Goal: Feedback & Contribution: Submit feedback/report problem

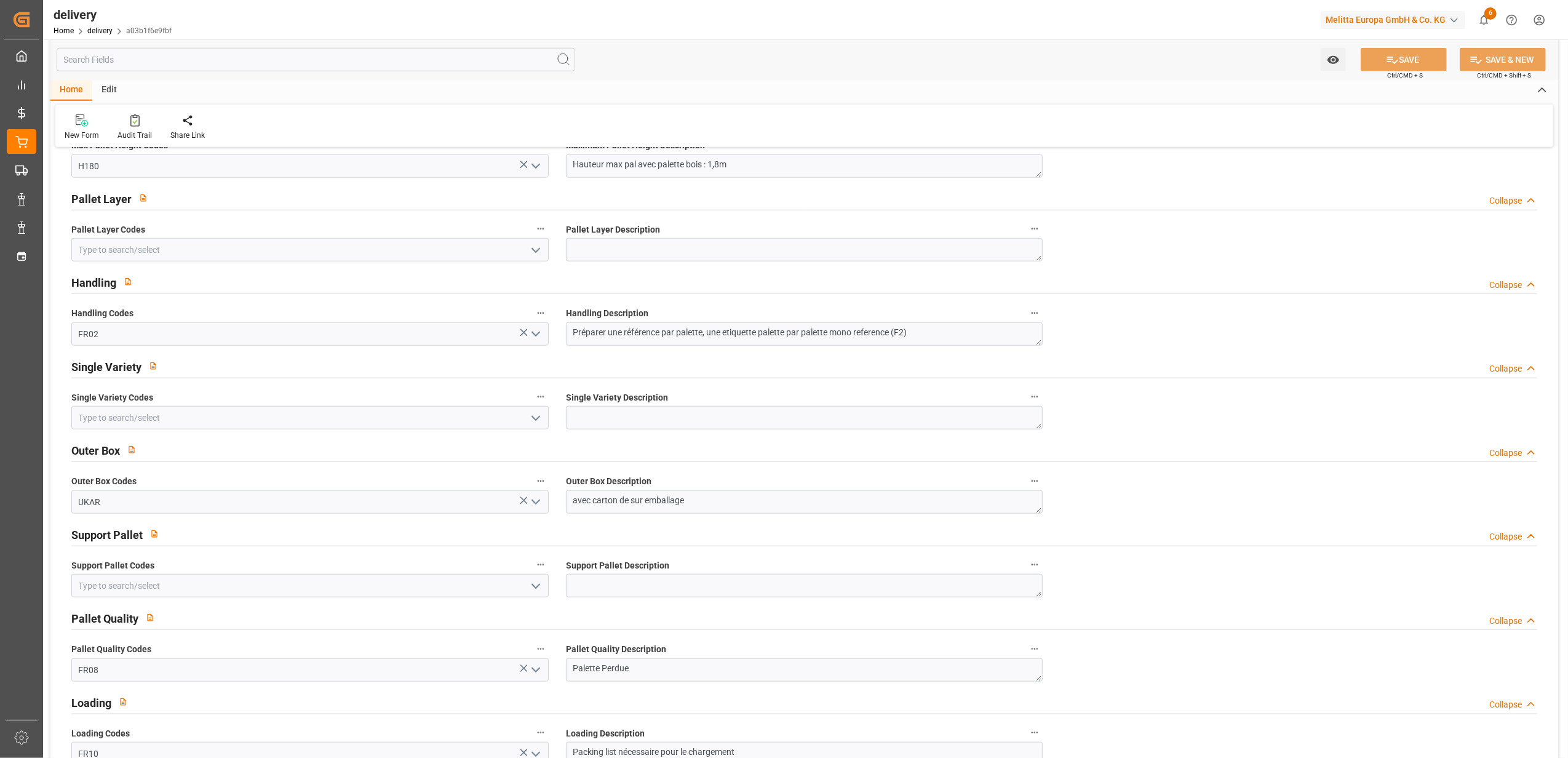
scroll to position [925, 0]
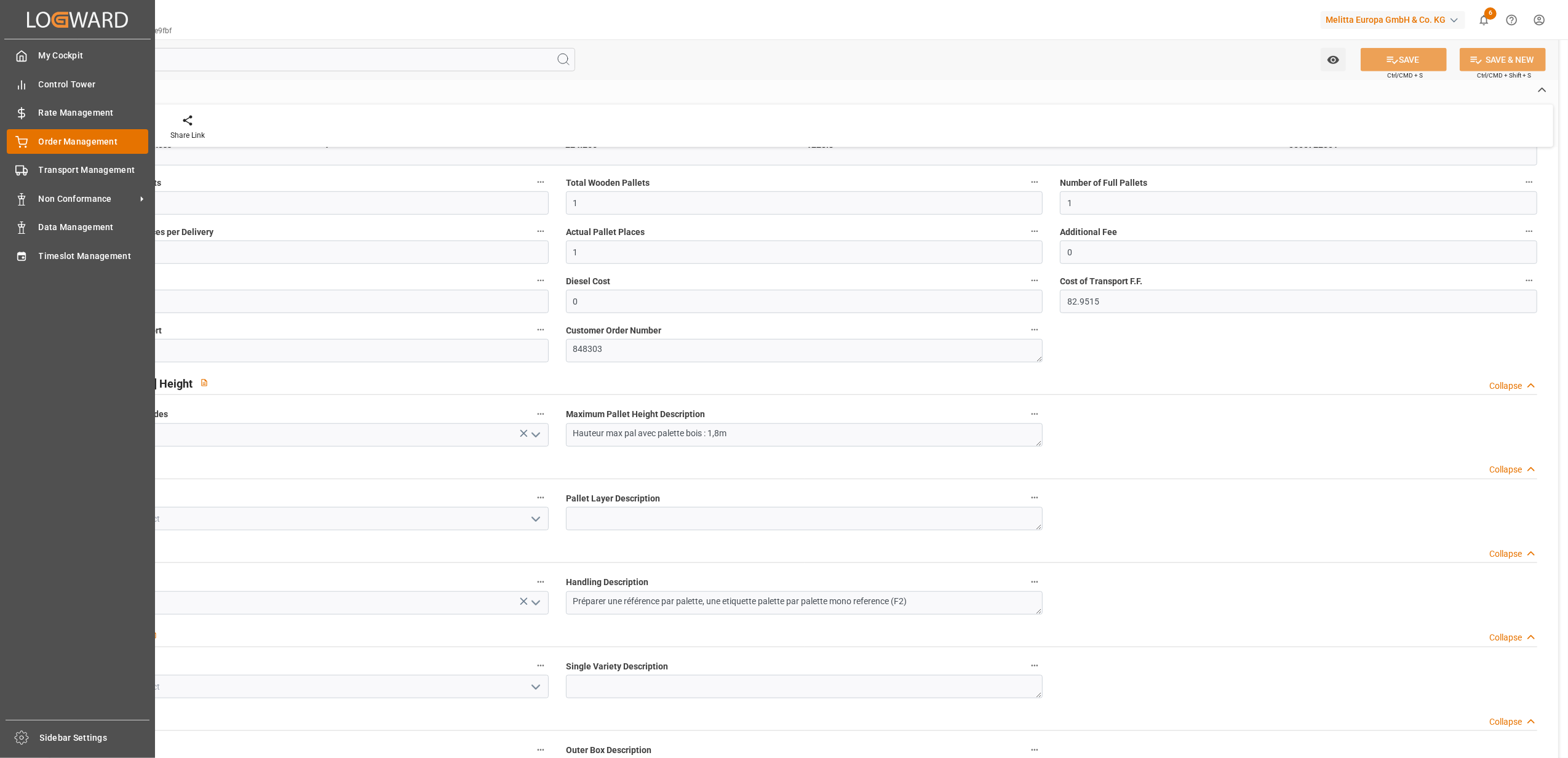
click at [79, 140] on span "Order Management" at bounding box center [94, 141] width 110 height 13
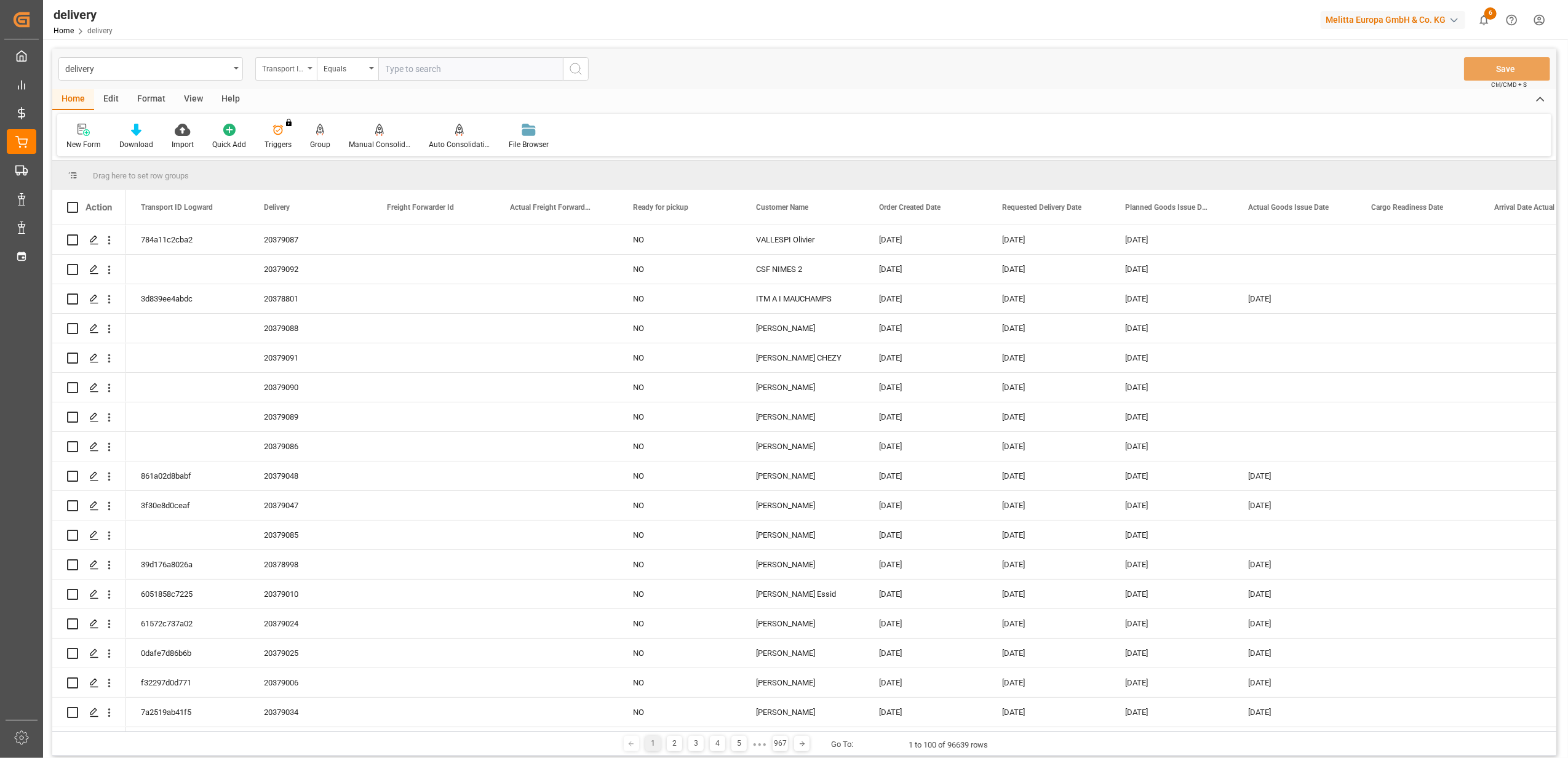
click at [308, 67] on icon "open menu" at bounding box center [310, 69] width 5 height 2
click at [338, 150] on div "Delivery" at bounding box center [347, 151] width 183 height 26
click at [508, 77] on input "text" at bounding box center [470, 69] width 185 height 23
type input "20378622"
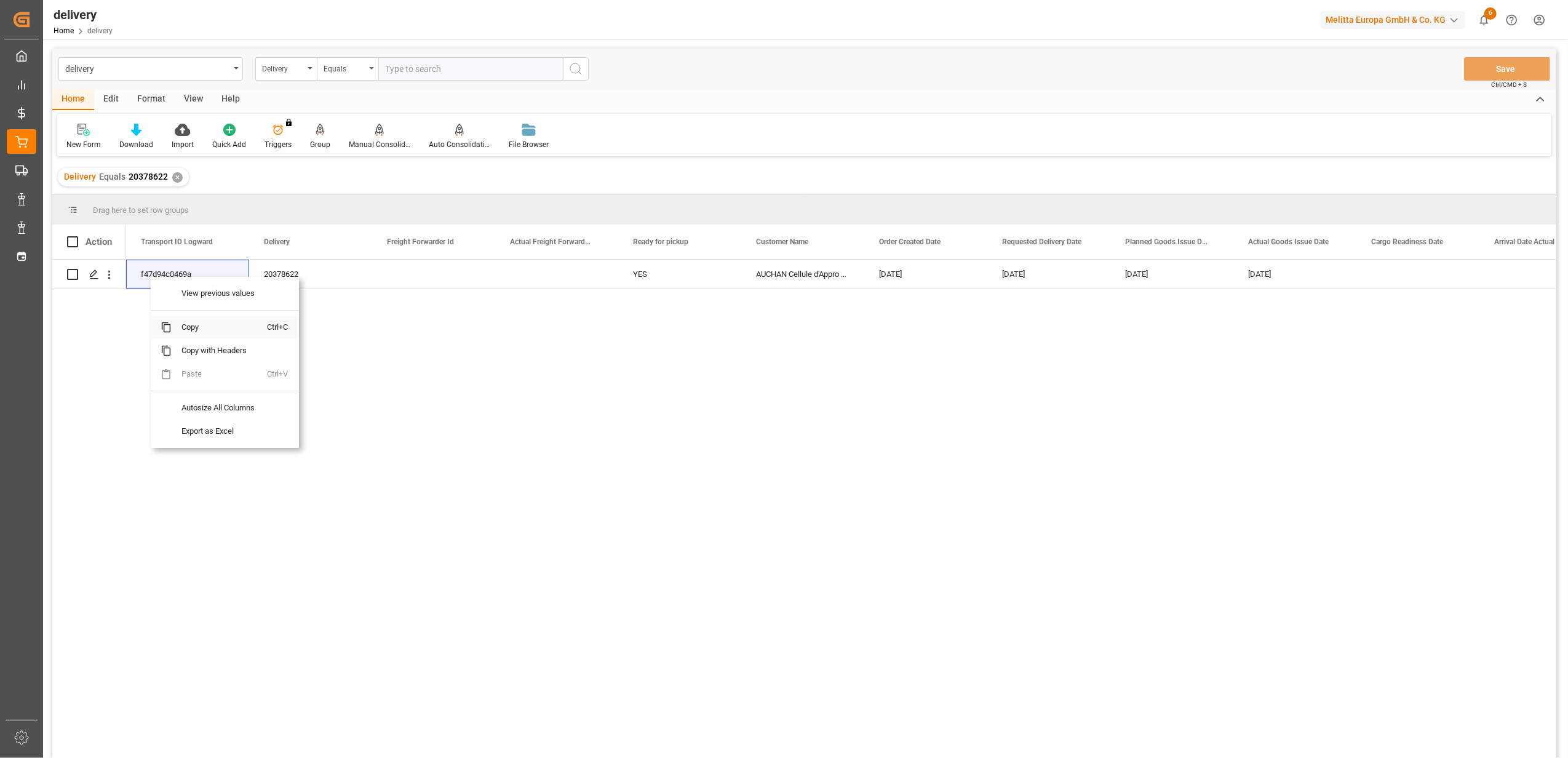
click at [200, 330] on span "Copy" at bounding box center [219, 327] width 96 height 23
click at [215, 331] on span "Copy" at bounding box center [233, 327] width 96 height 23
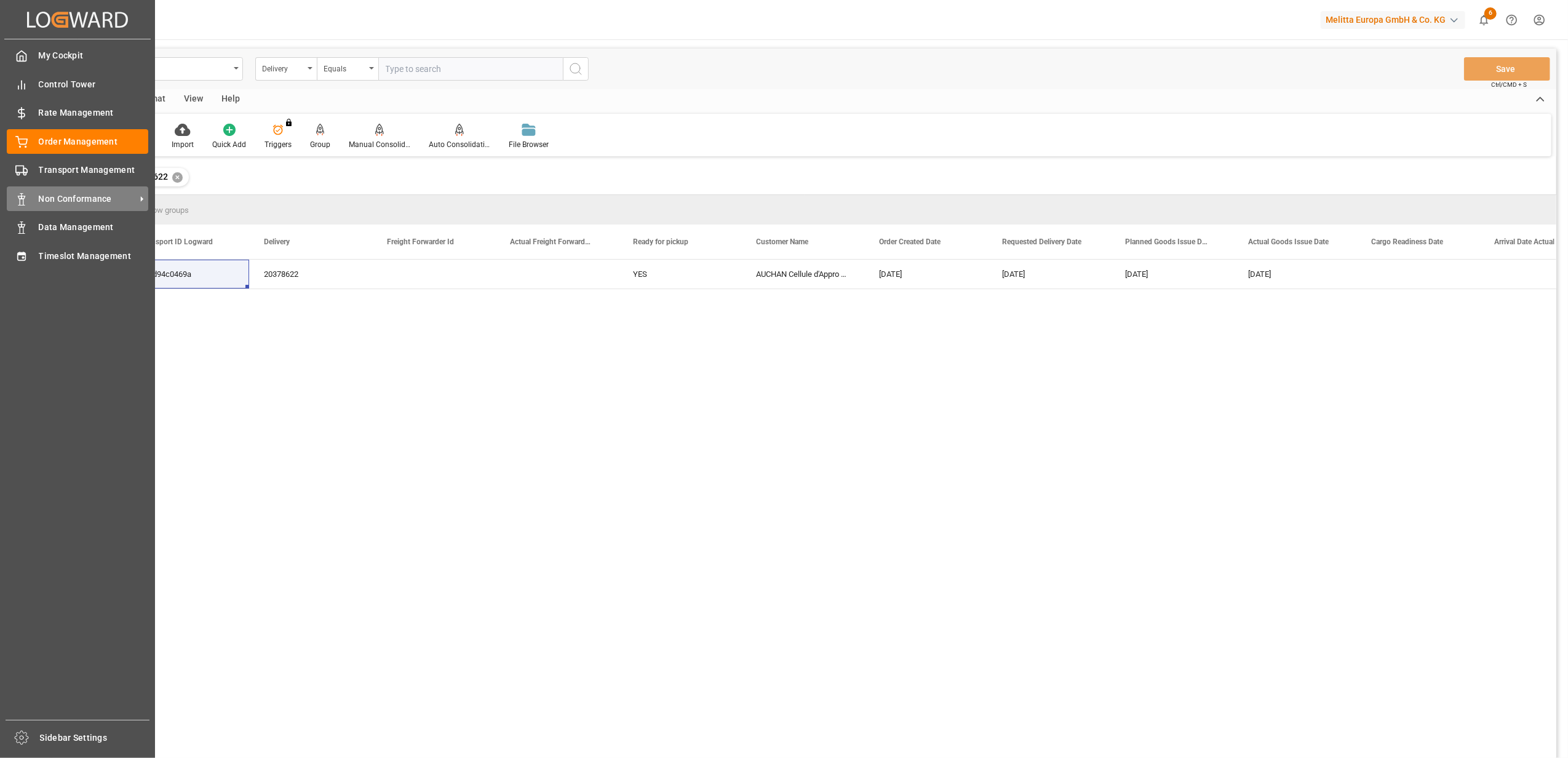
click at [96, 193] on span "Non Conformance" at bounding box center [87, 199] width 97 height 13
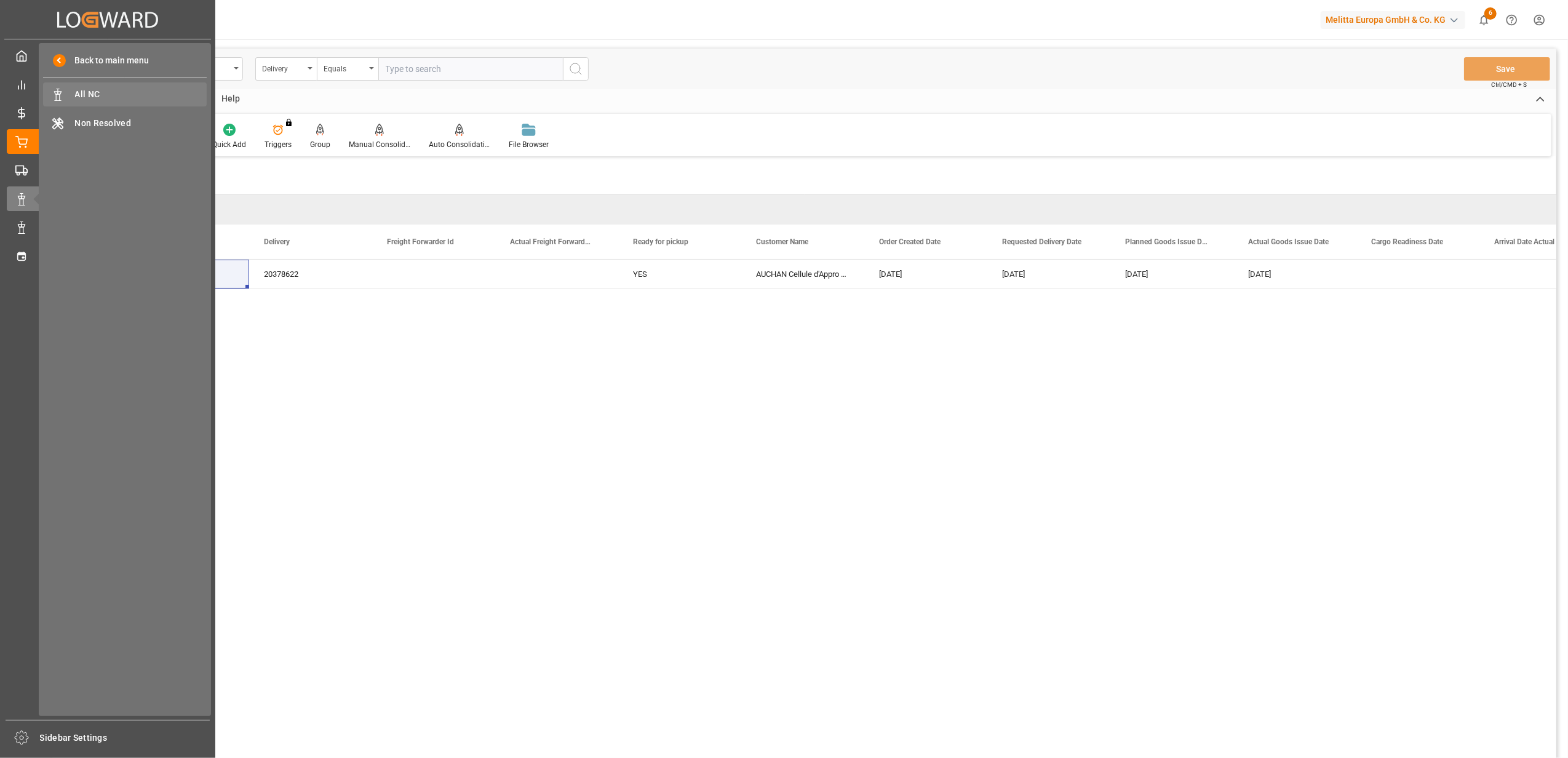
click at [120, 86] on div "All NC All NC" at bounding box center [125, 94] width 164 height 24
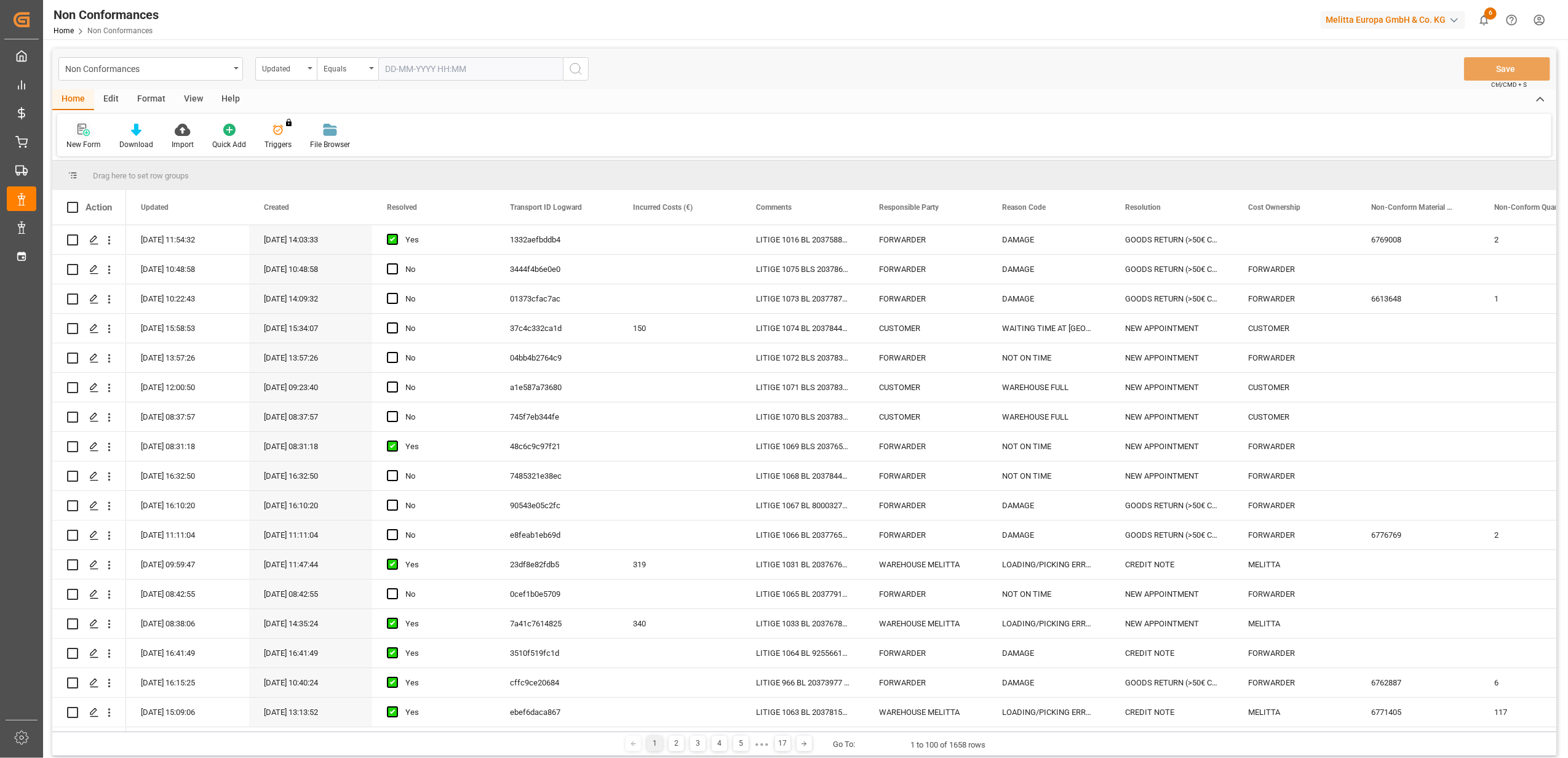
click at [86, 128] on icon at bounding box center [83, 130] width 12 height 12
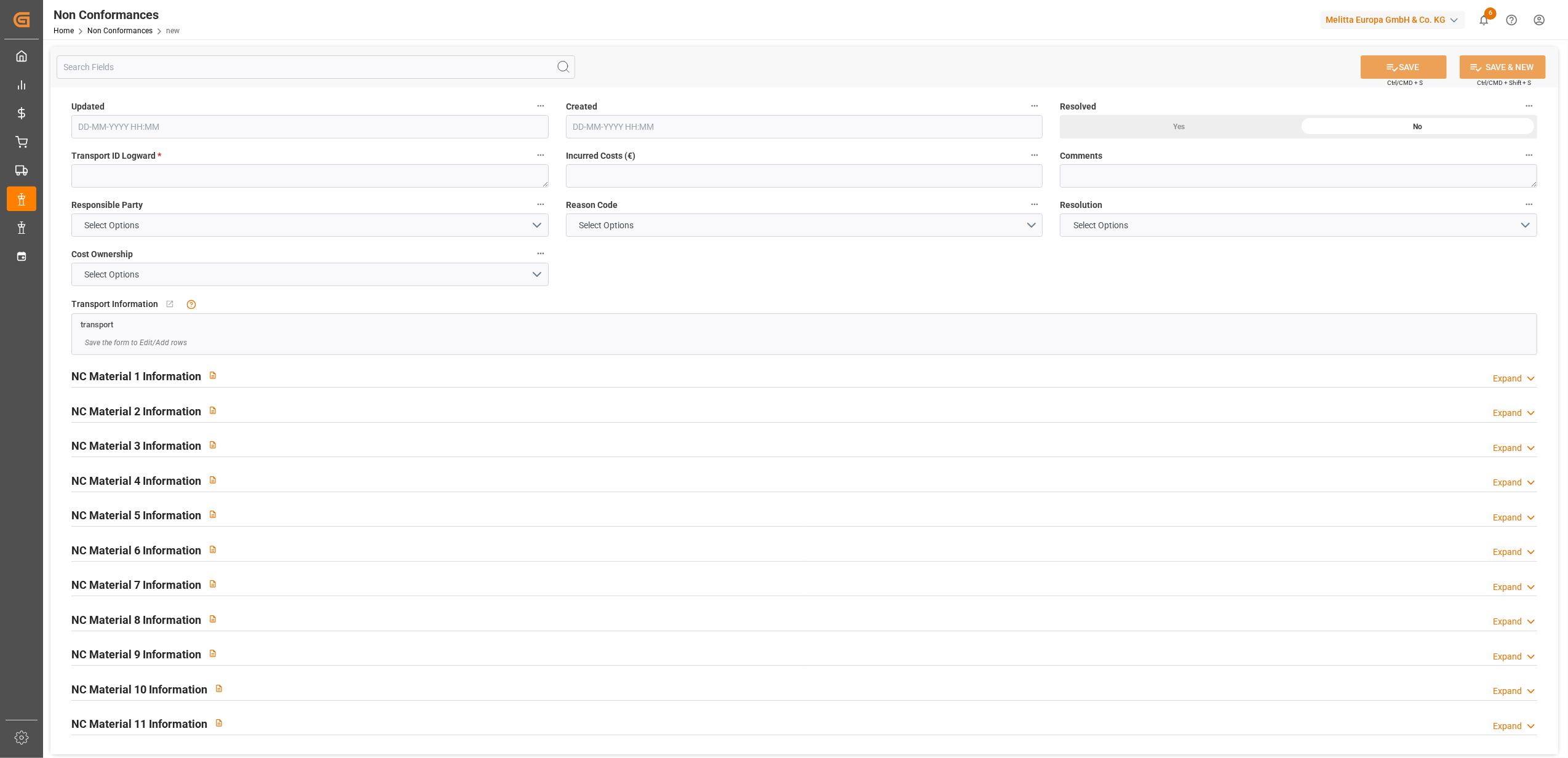
click at [288, 161] on label "Transport ID Logward *" at bounding box center [310, 156] width 477 height 17
click at [532, 161] on button "Transport ID Logward *" at bounding box center [540, 155] width 16 height 16
click at [287, 173] on div at bounding box center [784, 379] width 1568 height 758
click at [241, 180] on textarea at bounding box center [310, 176] width 477 height 23
paste textarea "f47d94c0469a"
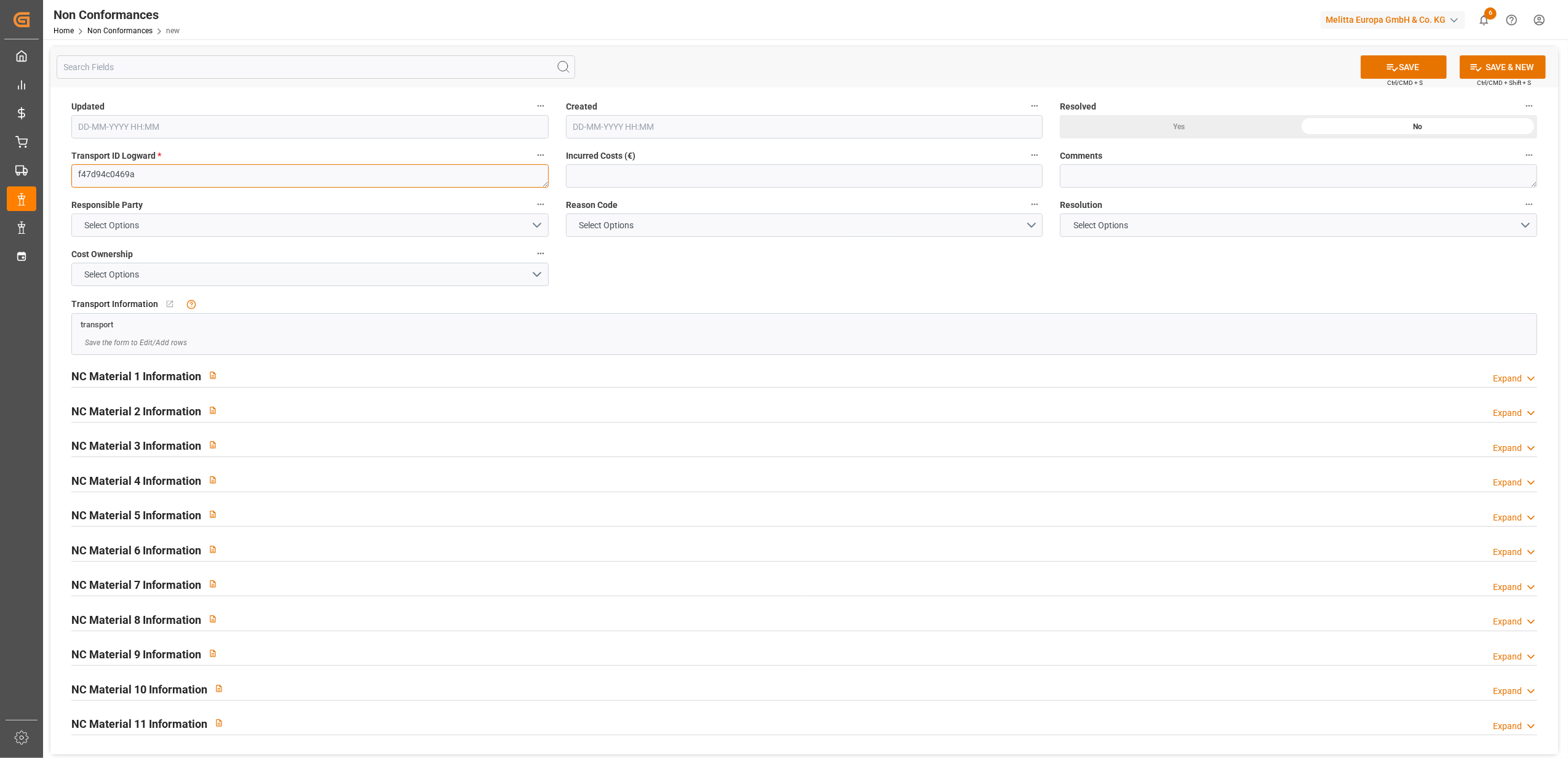
type textarea "f47d94c0469a"
click at [539, 225] on button "Select Options" at bounding box center [310, 225] width 477 height 23
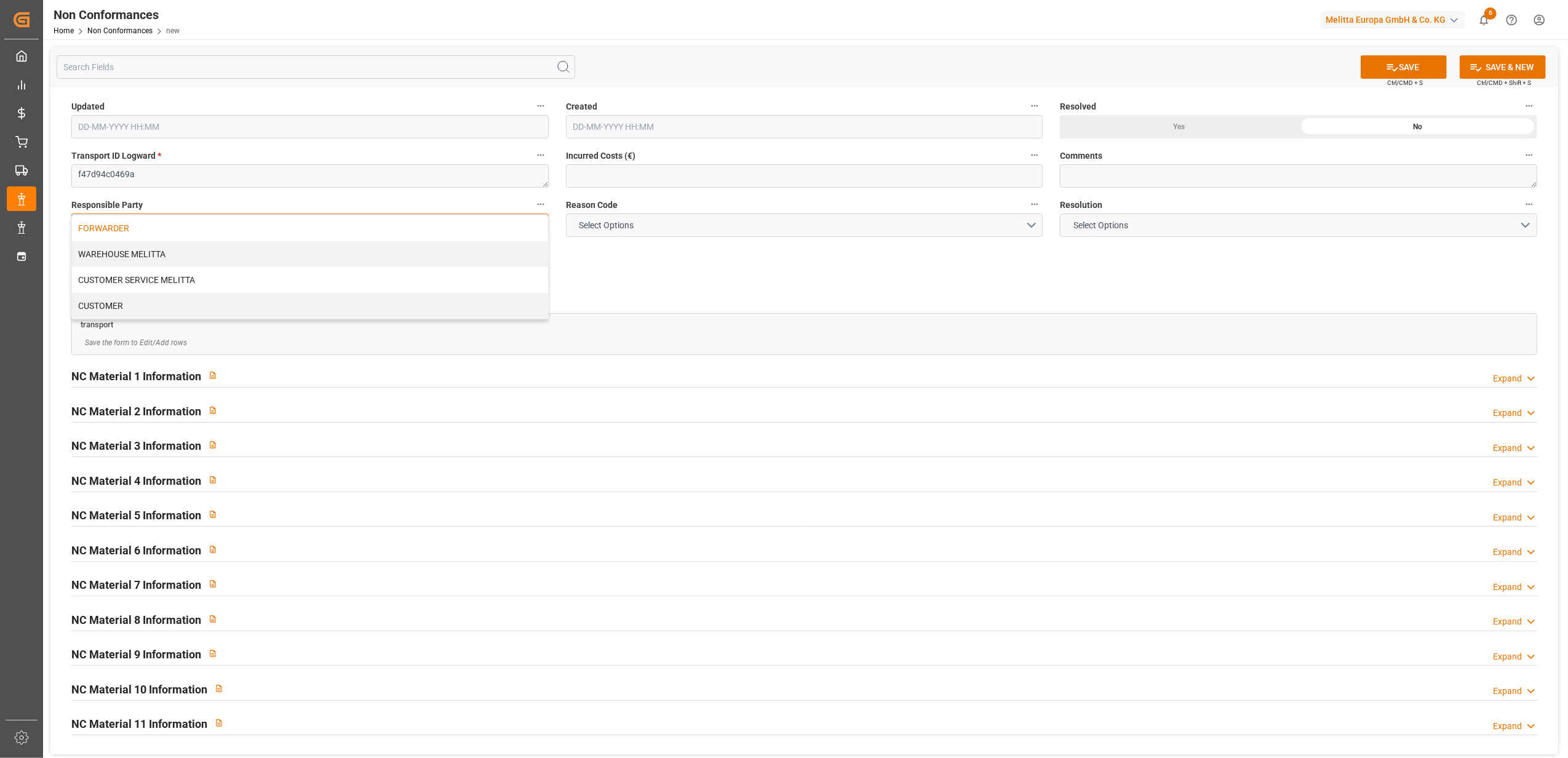
click at [193, 225] on div "FORWARDER" at bounding box center [310, 229] width 476 height 26
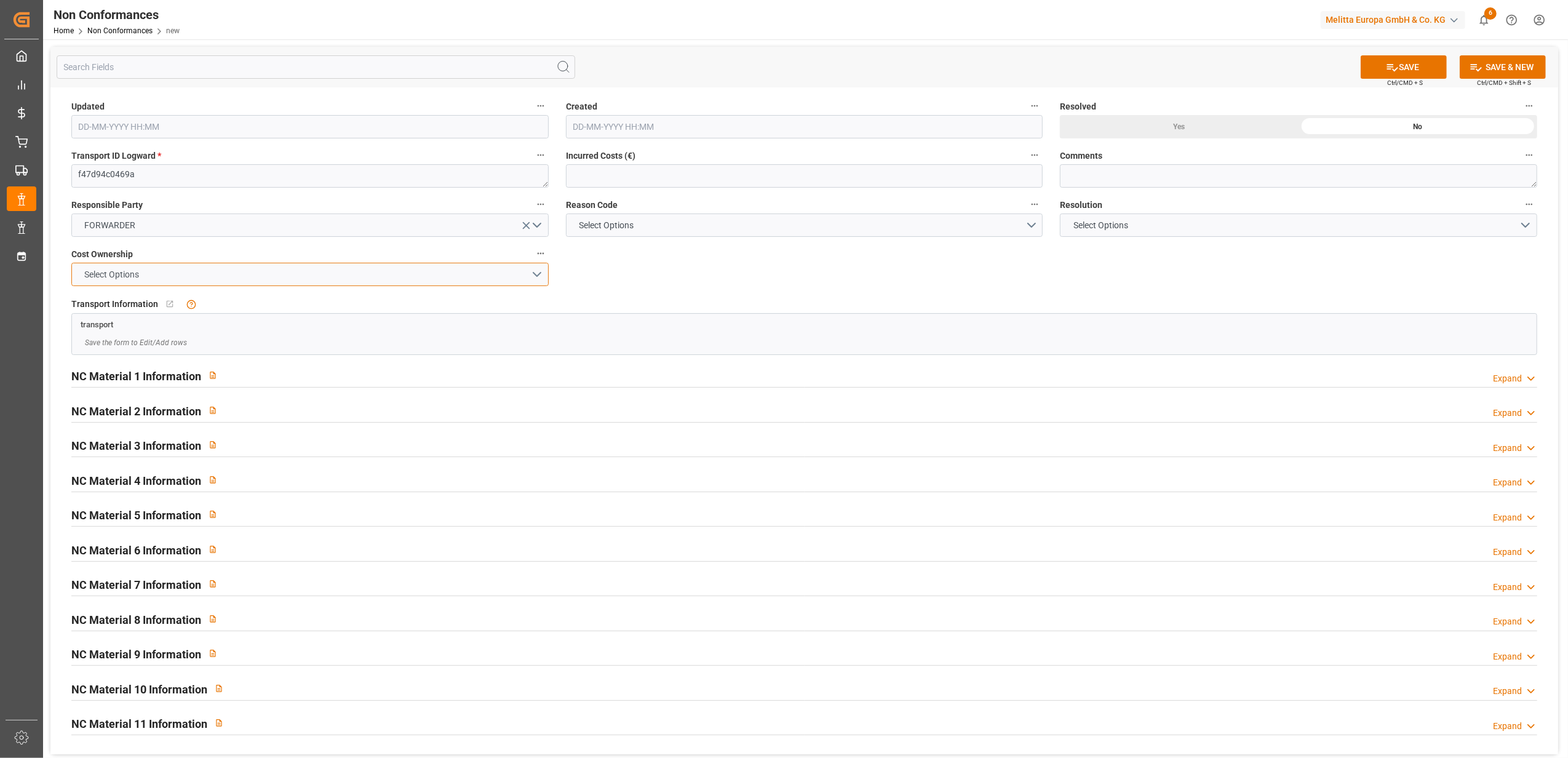
click at [534, 274] on button "Select Options" at bounding box center [310, 274] width 477 height 23
click at [448, 279] on div "FORWARDER" at bounding box center [310, 277] width 476 height 26
click at [1034, 226] on button "Select Options" at bounding box center [804, 225] width 477 height 23
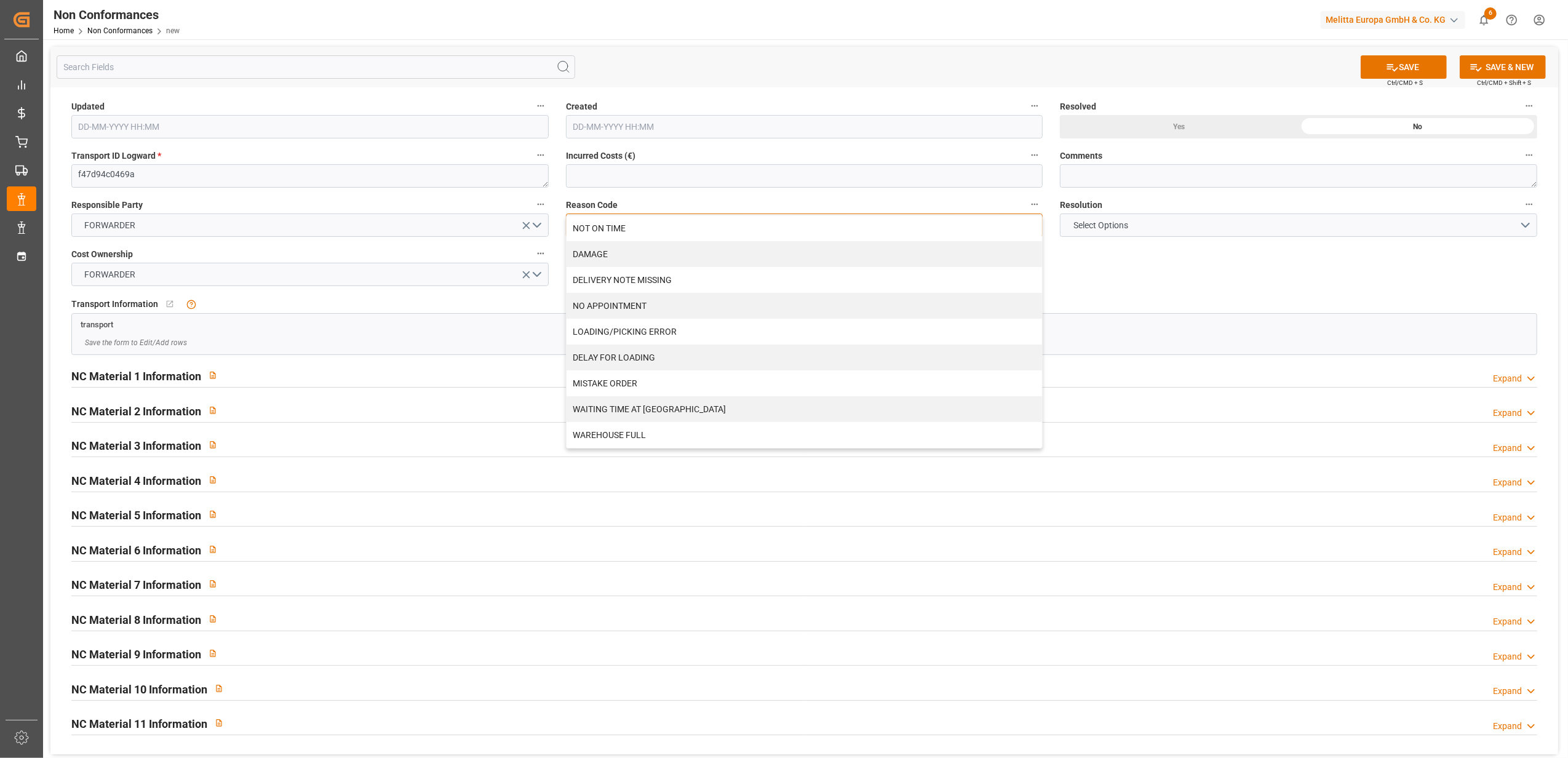
drag, startPoint x: 653, startPoint y: 254, endPoint x: 668, endPoint y: 256, distance: 15.1
click at [658, 256] on div "DAMAGE" at bounding box center [804, 254] width 476 height 26
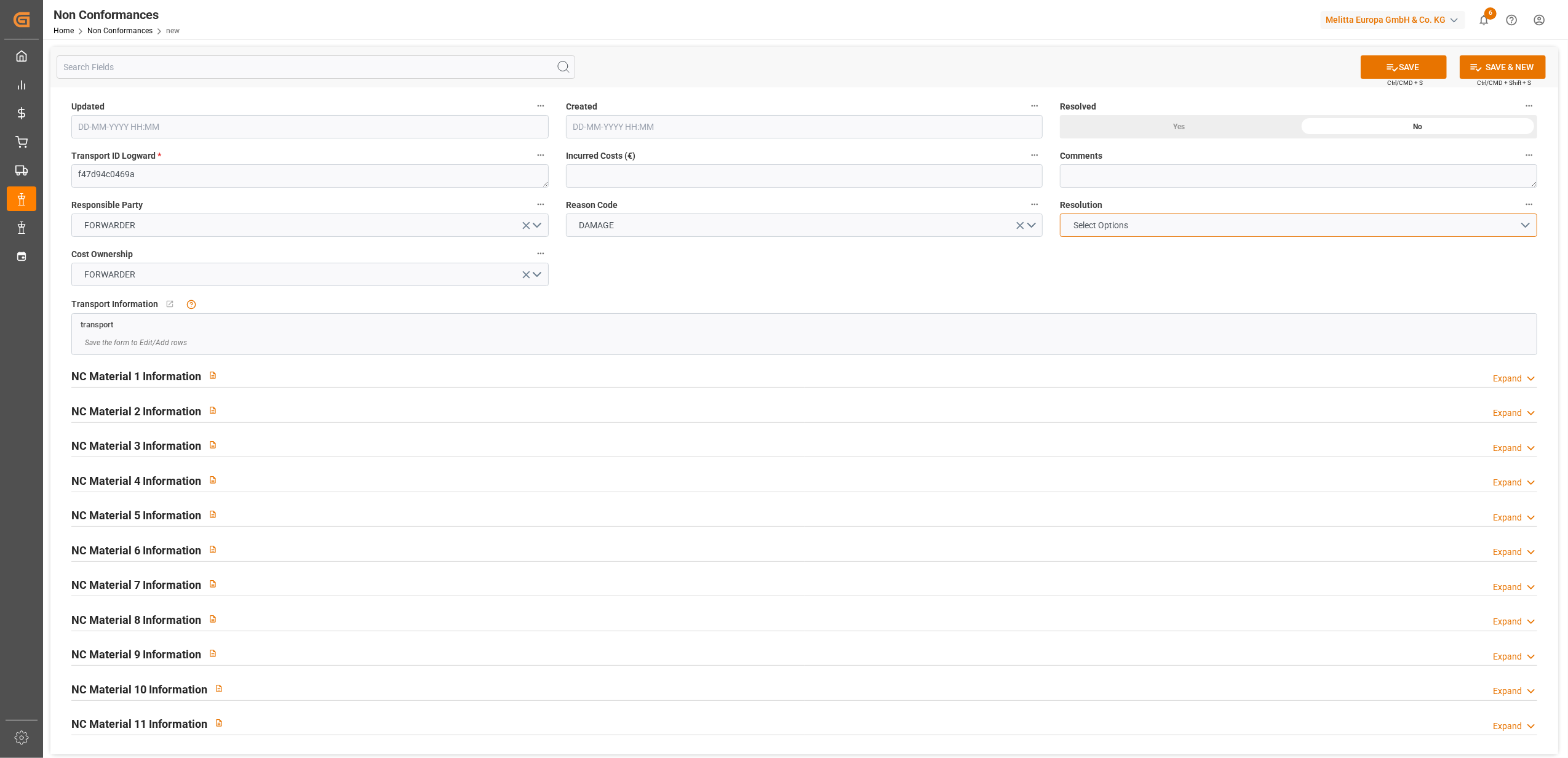
click at [1527, 224] on button "Select Options" at bounding box center [1298, 225] width 477 height 23
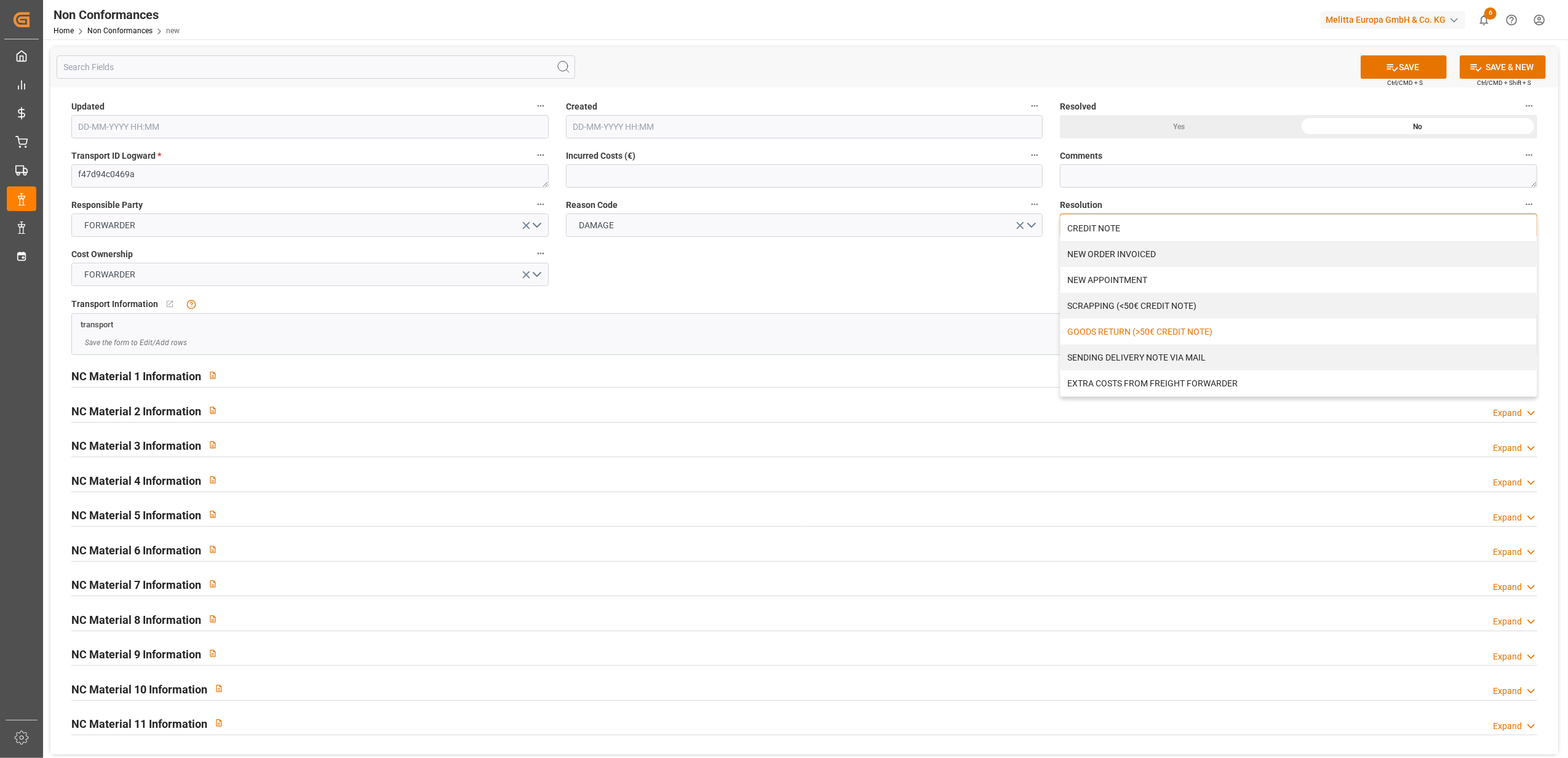
click at [1191, 324] on div "GOODS RETURN (>50€ CREDIT NOTE)" at bounding box center [1298, 332] width 476 height 26
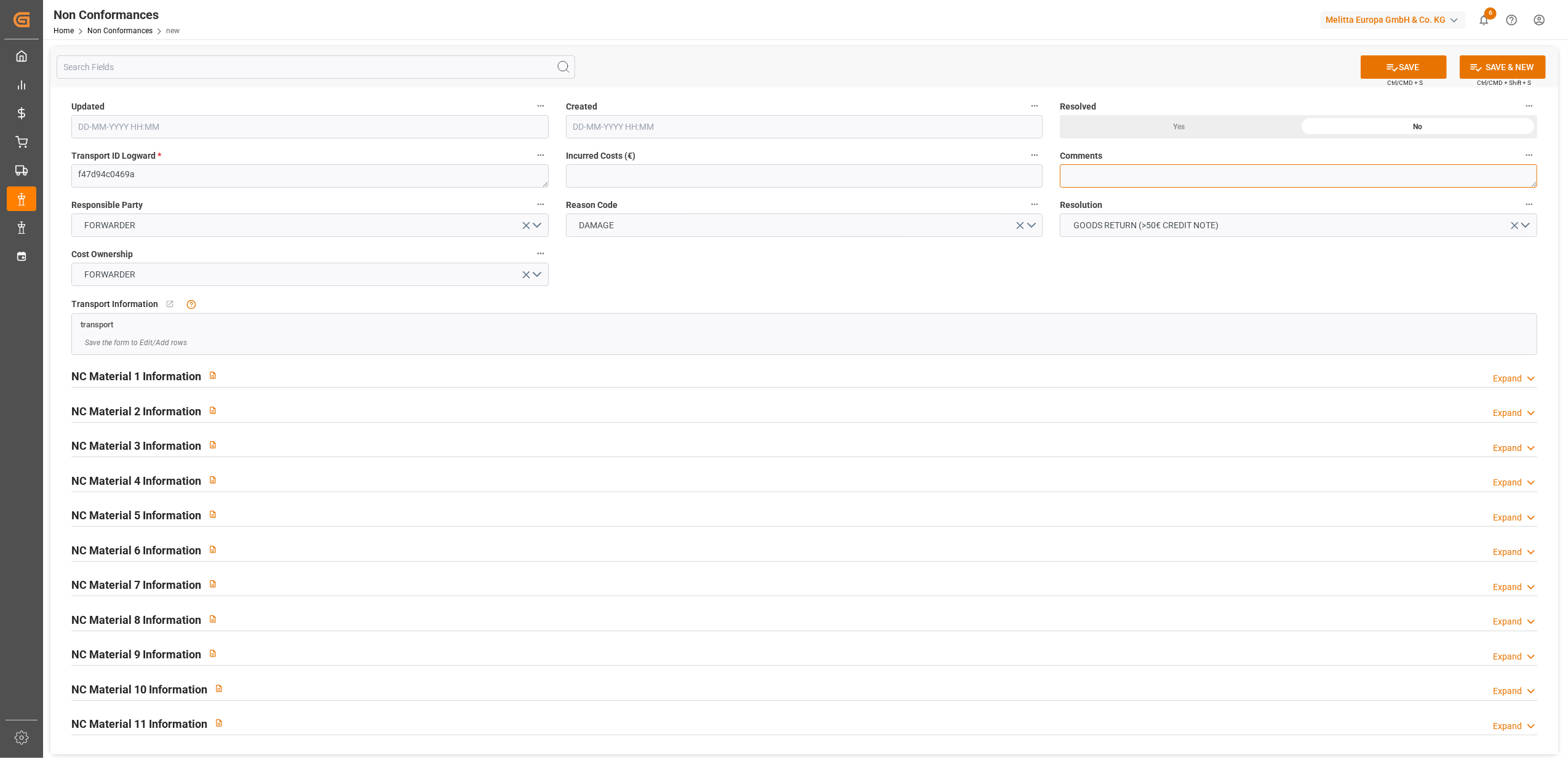
click at [1137, 170] on textarea at bounding box center [1298, 176] width 477 height 23
click at [531, 224] on icon "open menu" at bounding box center [526, 225] width 13 height 13
click at [539, 227] on button "Select Options" at bounding box center [310, 225] width 477 height 23
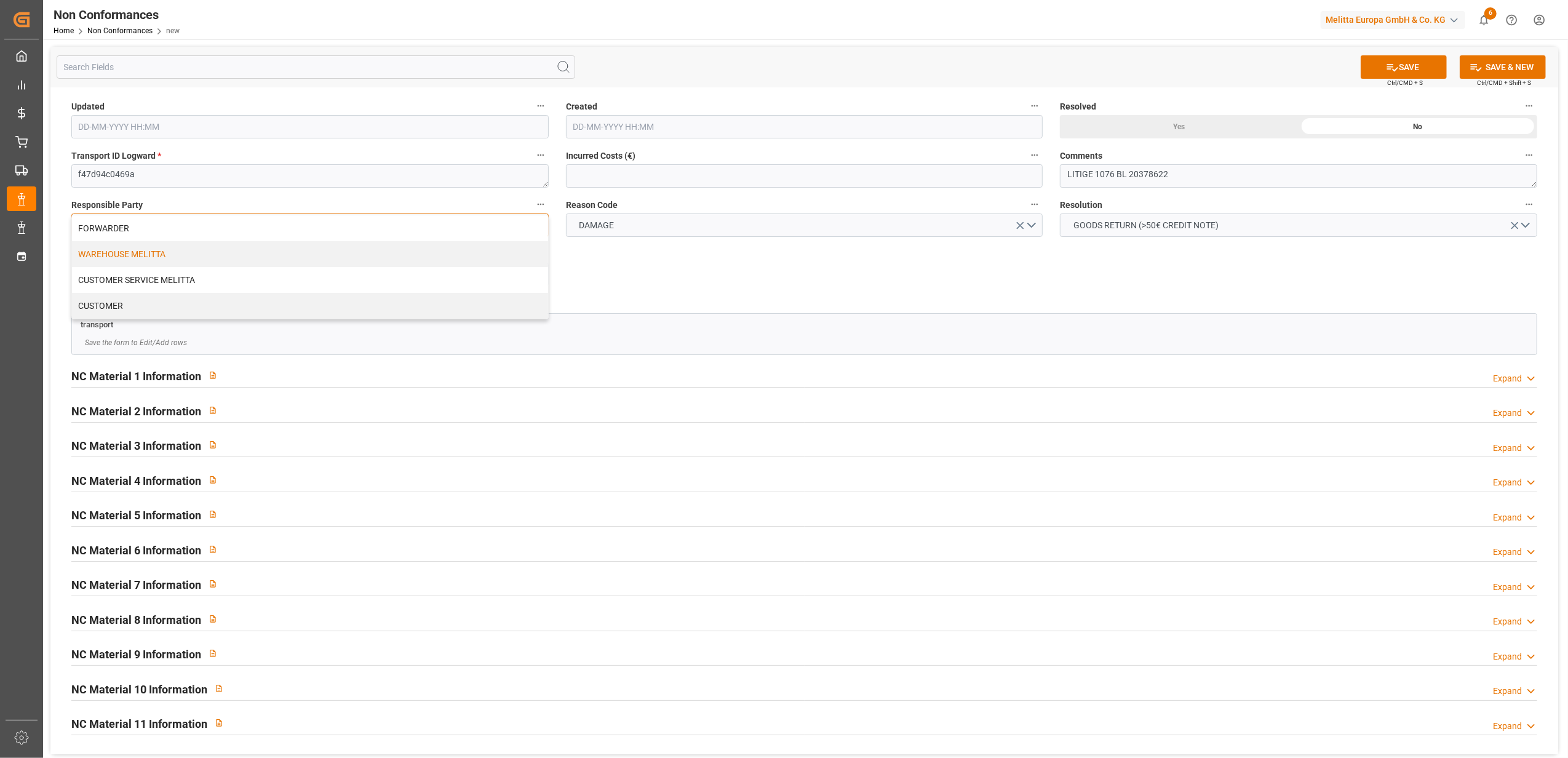
click at [450, 251] on div "WAREHOUSE MELITTA" at bounding box center [310, 254] width 476 height 26
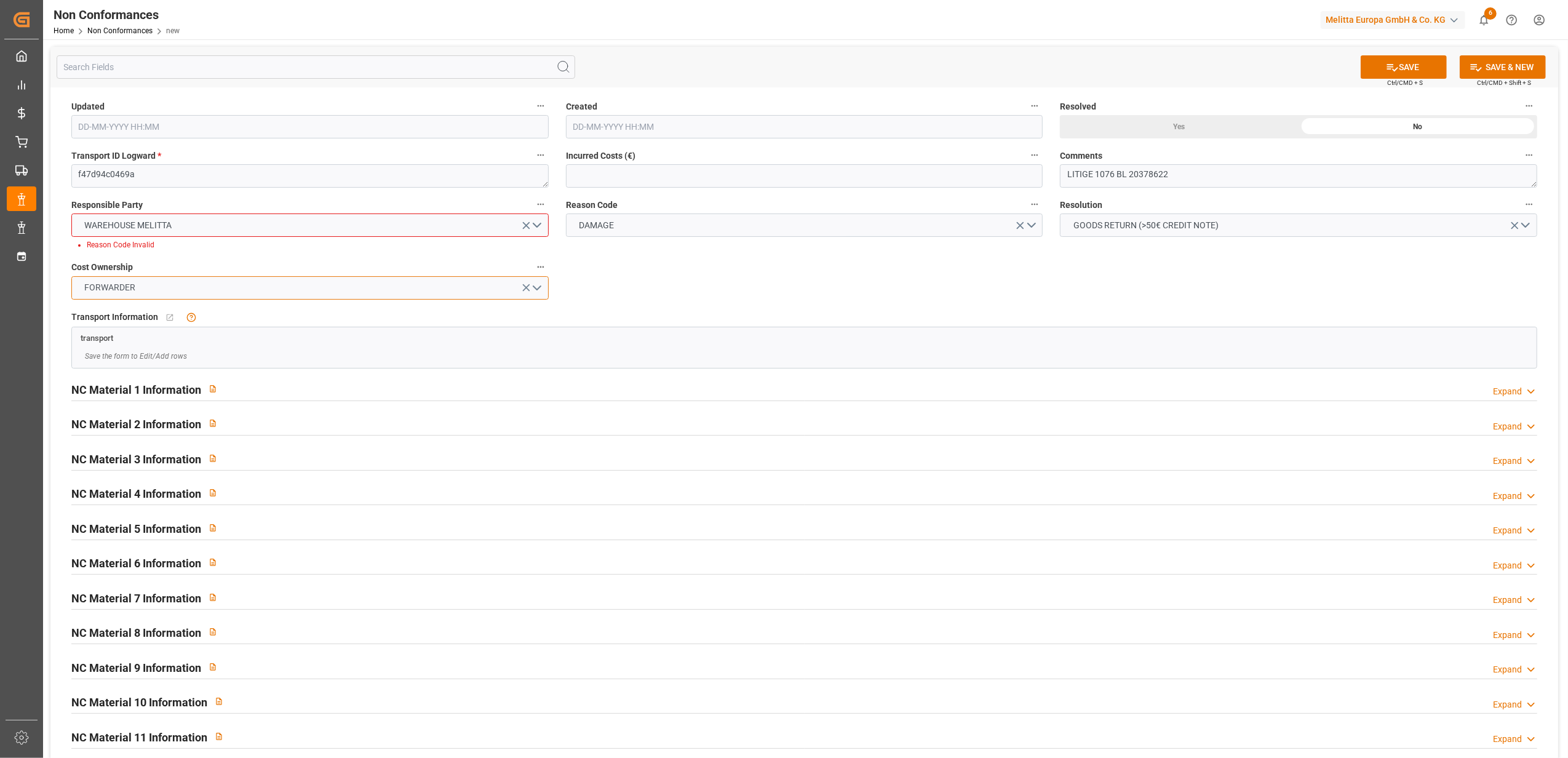
click at [534, 288] on button "FORWARDER" at bounding box center [310, 288] width 477 height 23
click at [502, 321] on div "MELITTA" at bounding box center [310, 317] width 476 height 26
click at [1026, 227] on icon "open menu" at bounding box center [1020, 225] width 13 height 13
click at [1034, 226] on button "Select Options" at bounding box center [804, 225] width 477 height 23
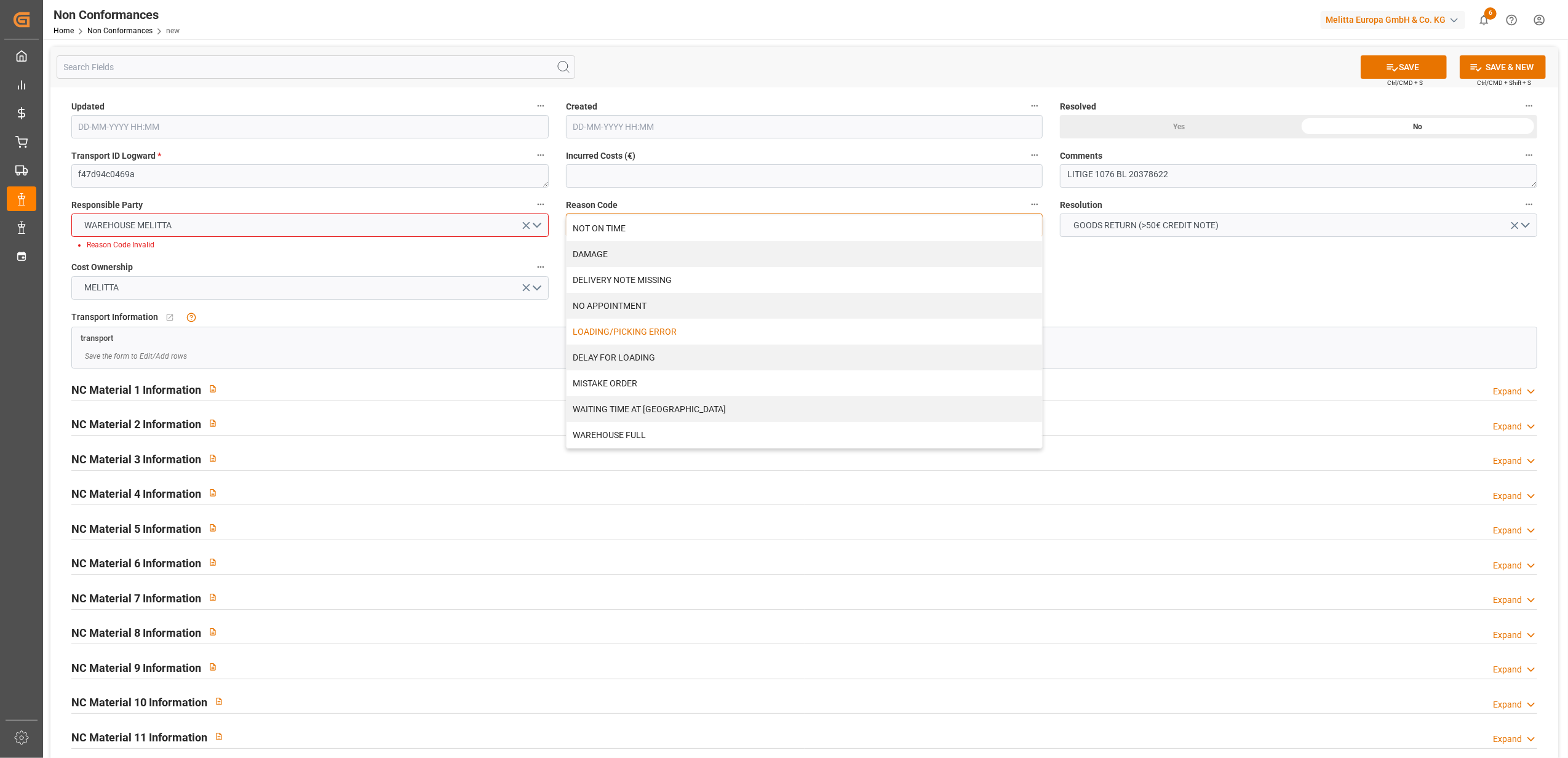
click at [709, 337] on div "LOADING/PICKING ERROR" at bounding box center [804, 332] width 476 height 26
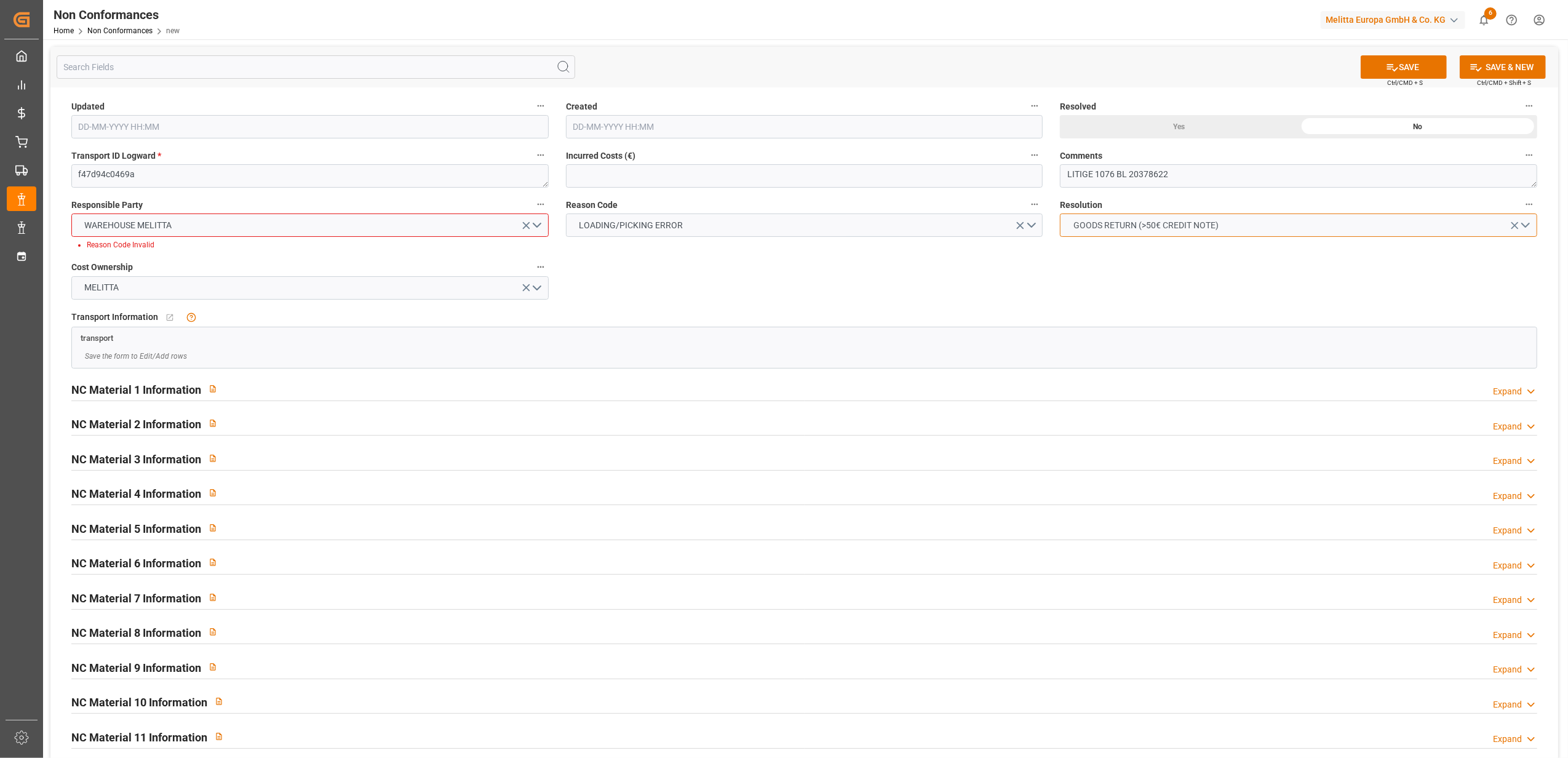
click at [1527, 225] on button "GOODS RETURN (>50€ CREDIT NOTE)" at bounding box center [1298, 225] width 477 height 23
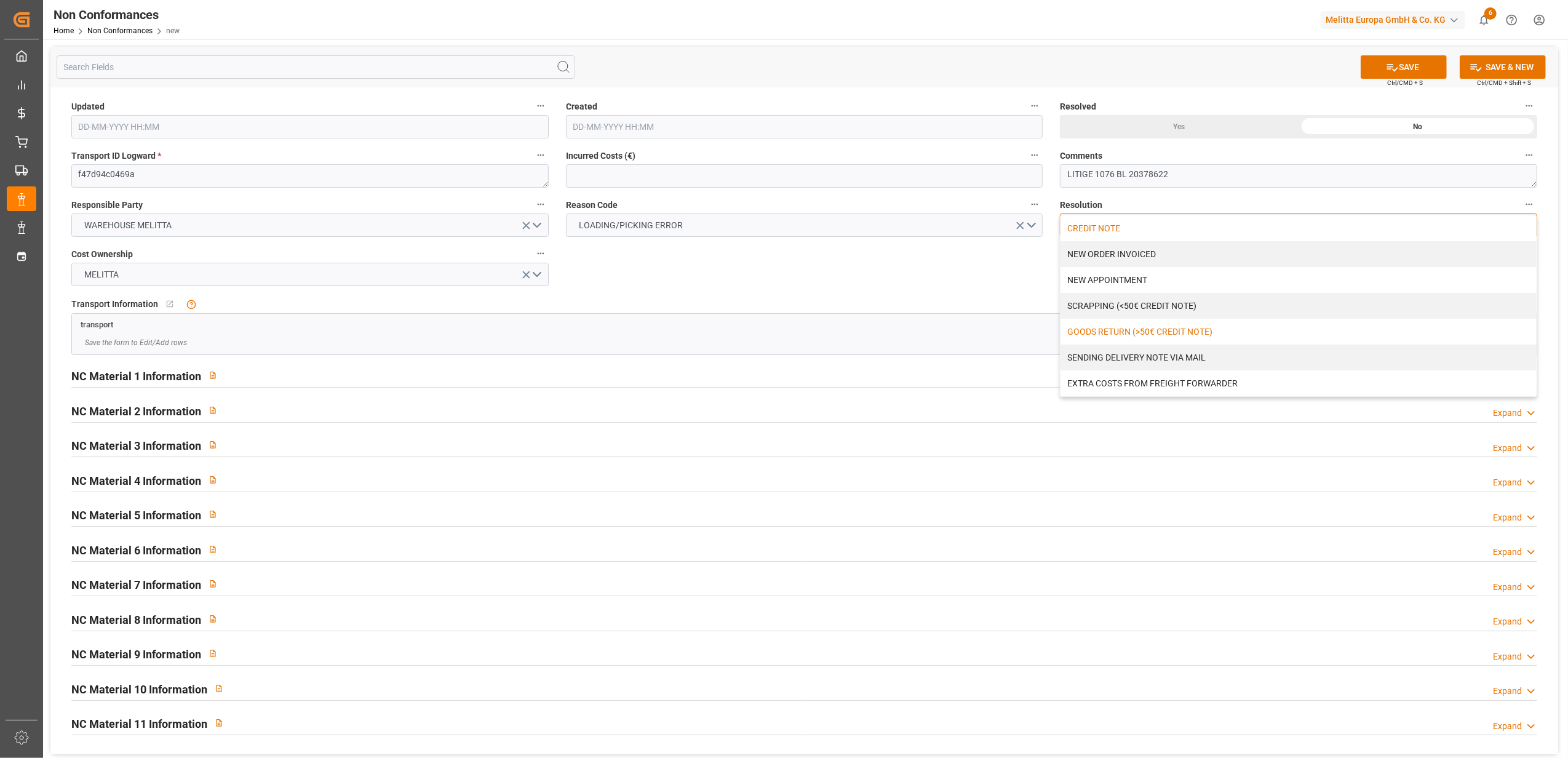
click at [1084, 230] on div "CREDIT NOTE" at bounding box center [1298, 229] width 476 height 26
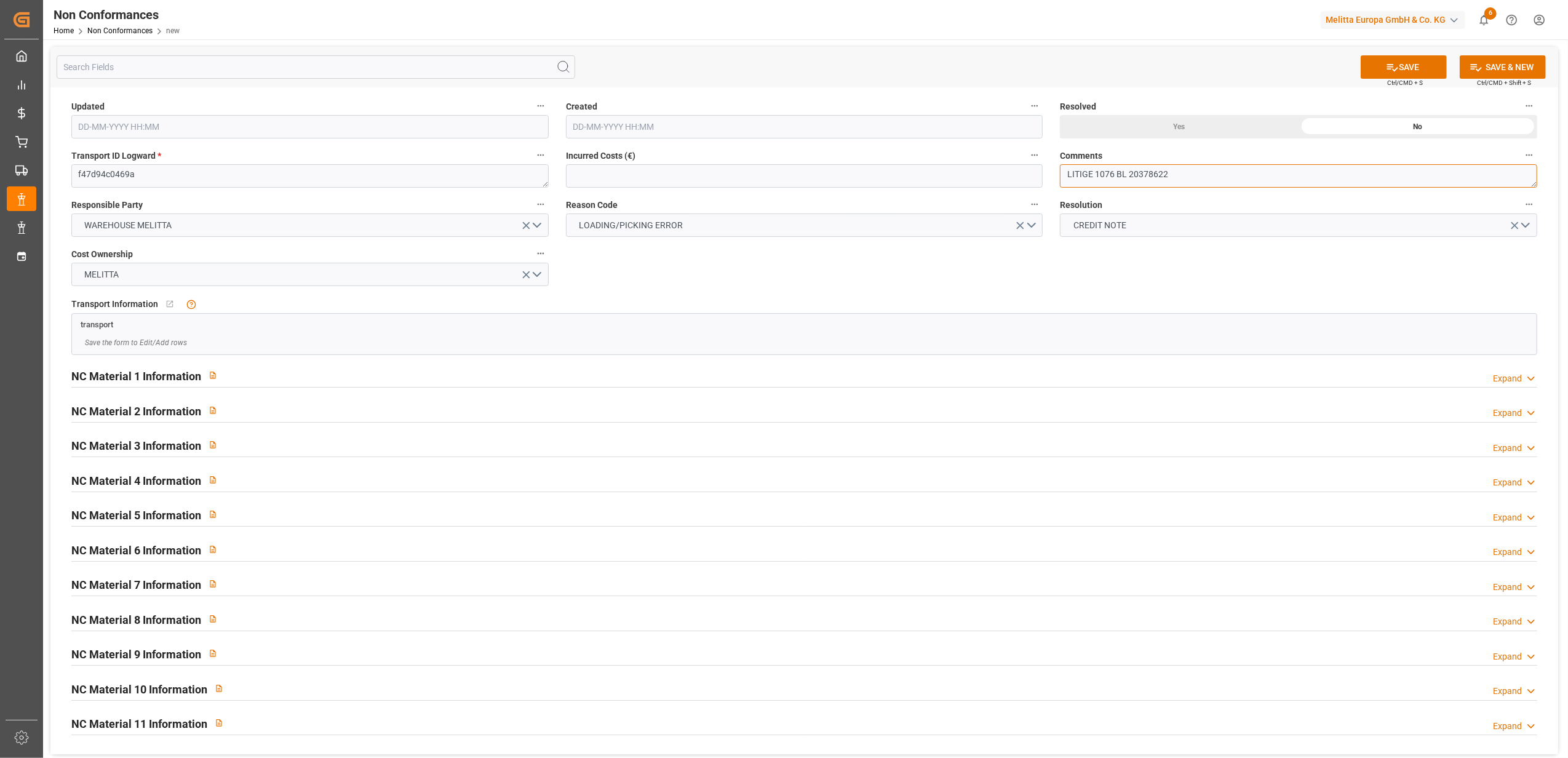
click at [1224, 176] on textarea "LITIGE 1076 BL 20378622" at bounding box center [1298, 176] width 477 height 23
type textarea "LITIGE 1076 BL 20378622 Manque 1 colis filtres"
click at [1196, 131] on div "Yes" at bounding box center [1179, 127] width 238 height 23
click at [1427, 70] on button "SAVE" at bounding box center [1403, 67] width 86 height 23
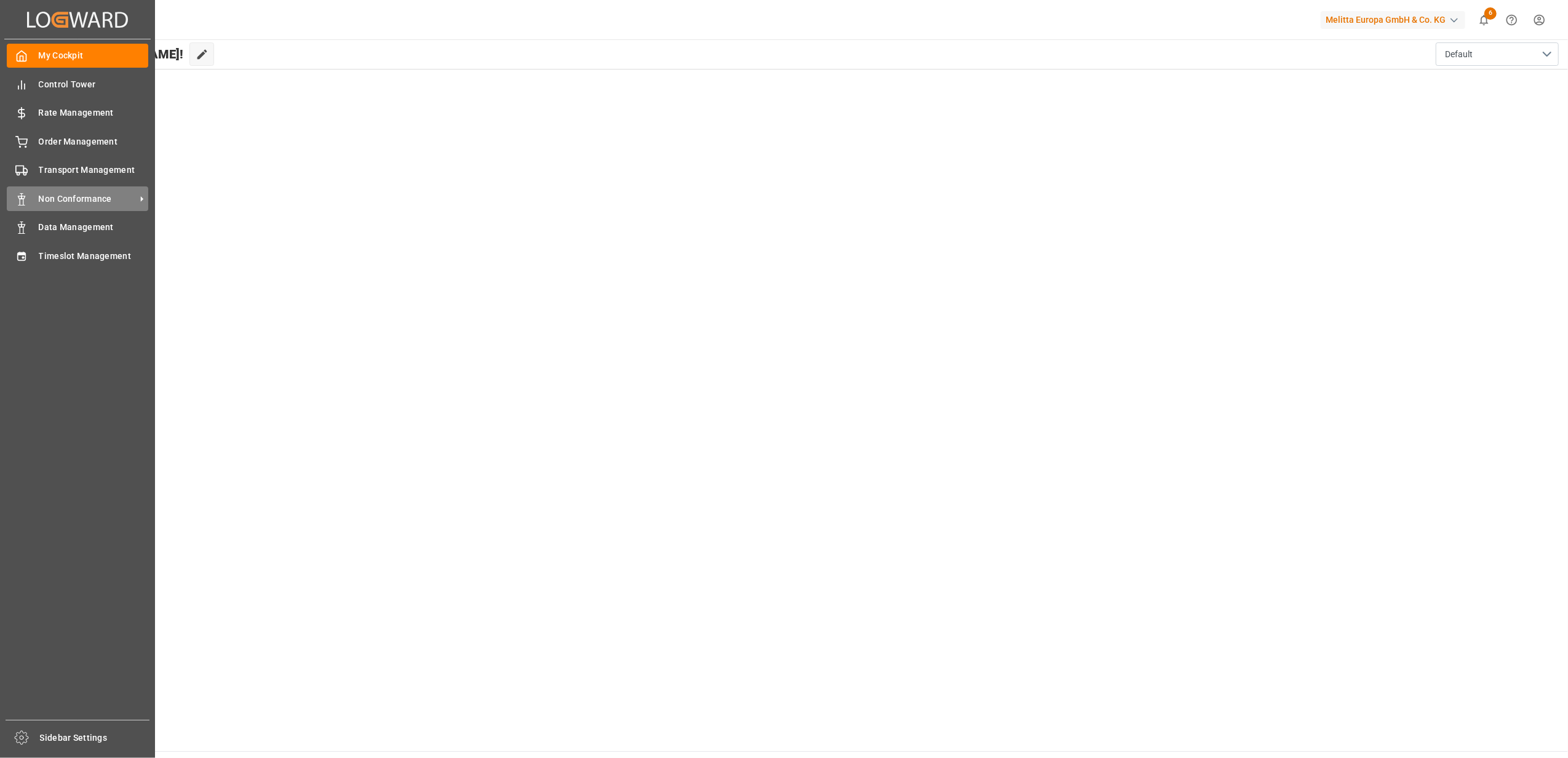
click at [52, 195] on span "Non Conformance" at bounding box center [87, 199] width 97 height 13
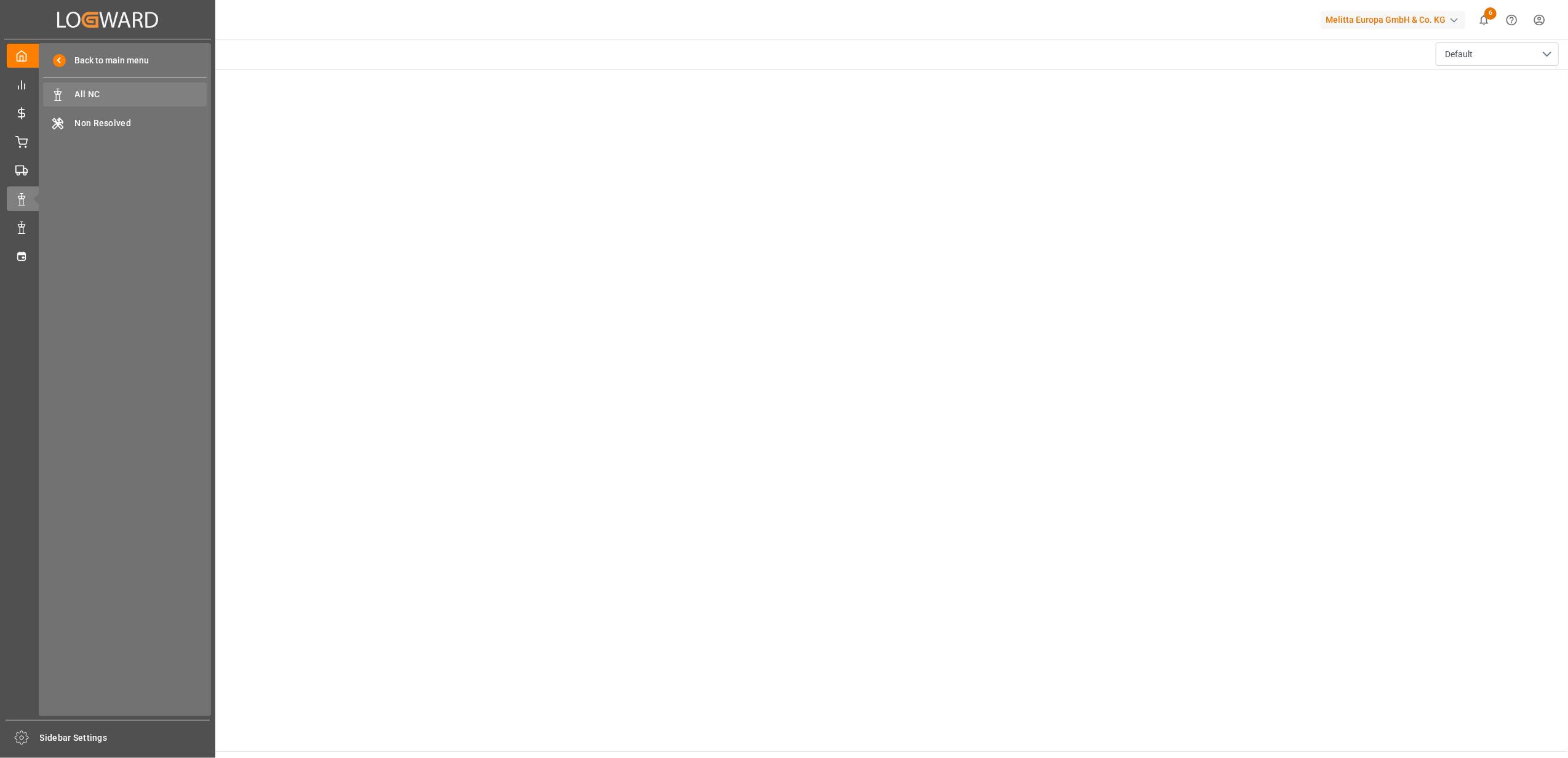
click at [181, 99] on span "All NC" at bounding box center [141, 94] width 132 height 13
